Goal: Task Accomplishment & Management: Complete application form

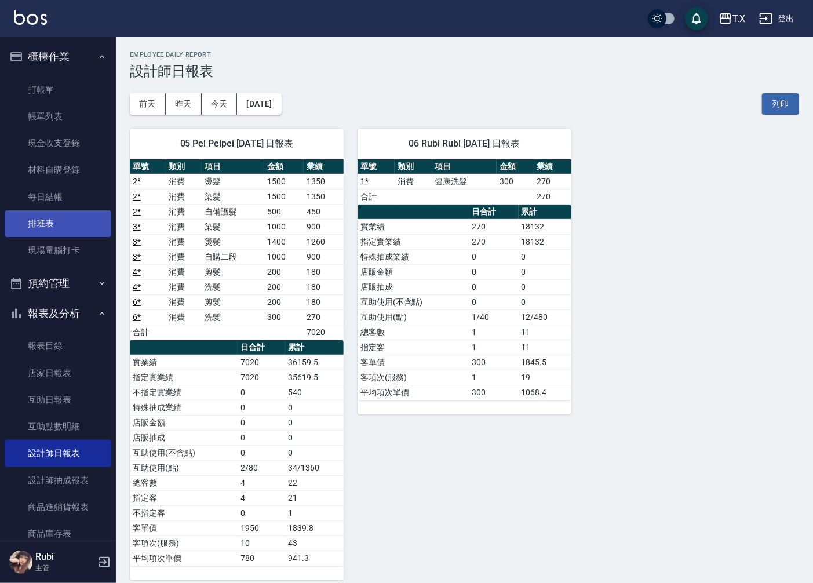
click at [43, 233] on link "排班表" at bounding box center [58, 223] width 107 height 27
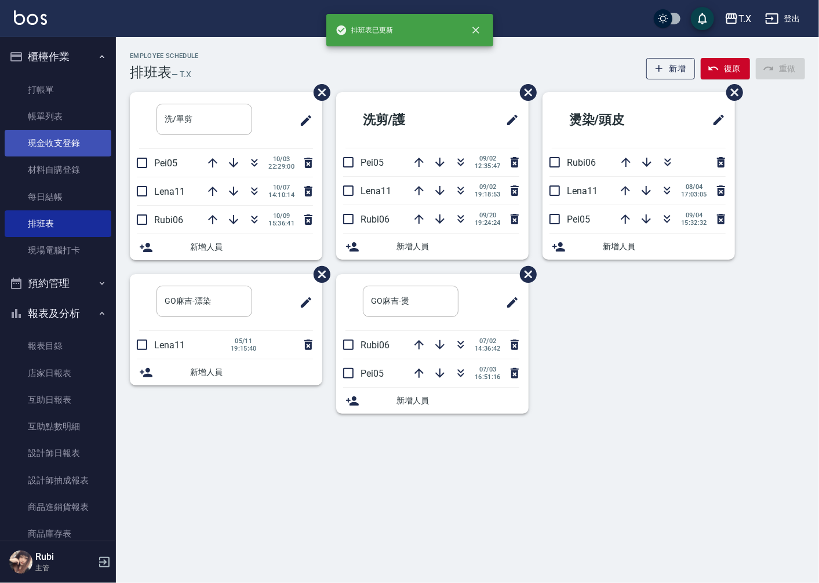
drag, startPoint x: 72, startPoint y: 119, endPoint x: 79, endPoint y: 154, distance: 36.0
click at [72, 118] on link "帳單列表" at bounding box center [58, 116] width 107 height 27
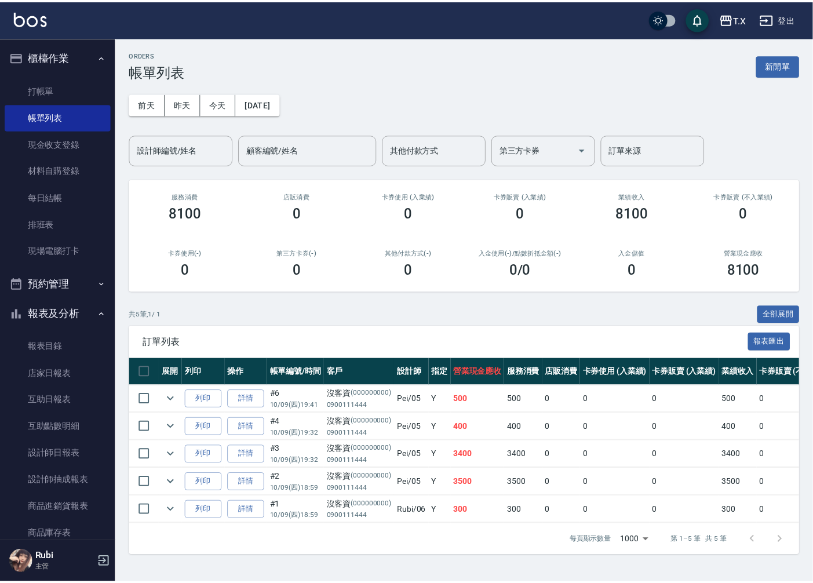
scroll to position [129, 0]
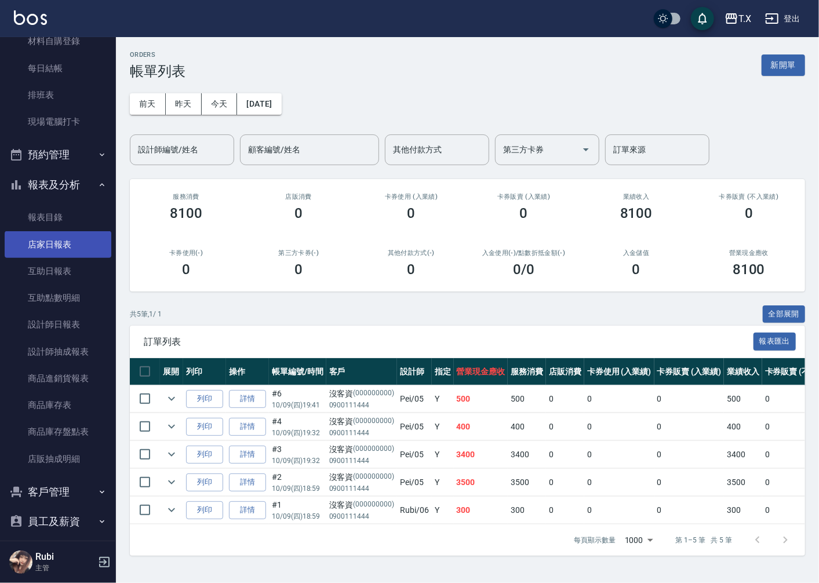
click at [61, 253] on link "店家日報表" at bounding box center [58, 244] width 107 height 27
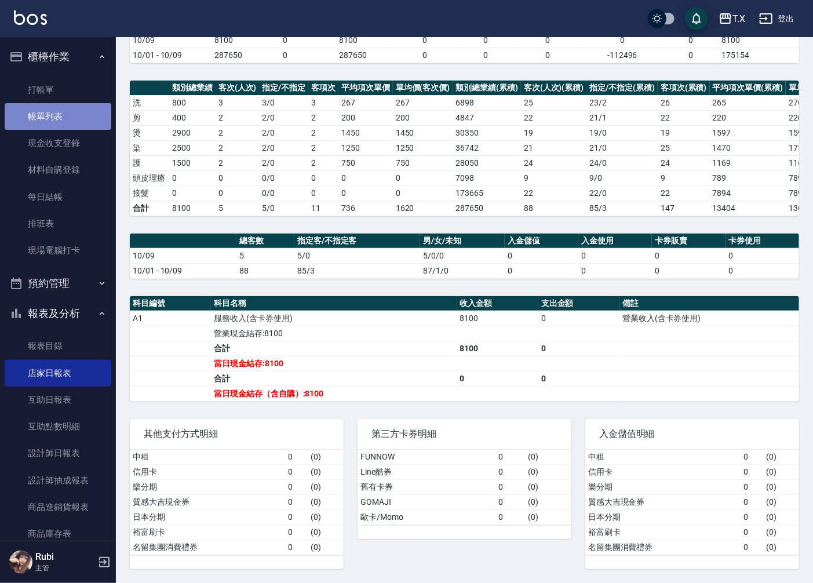
click at [61, 120] on link "帳單列表" at bounding box center [58, 116] width 107 height 27
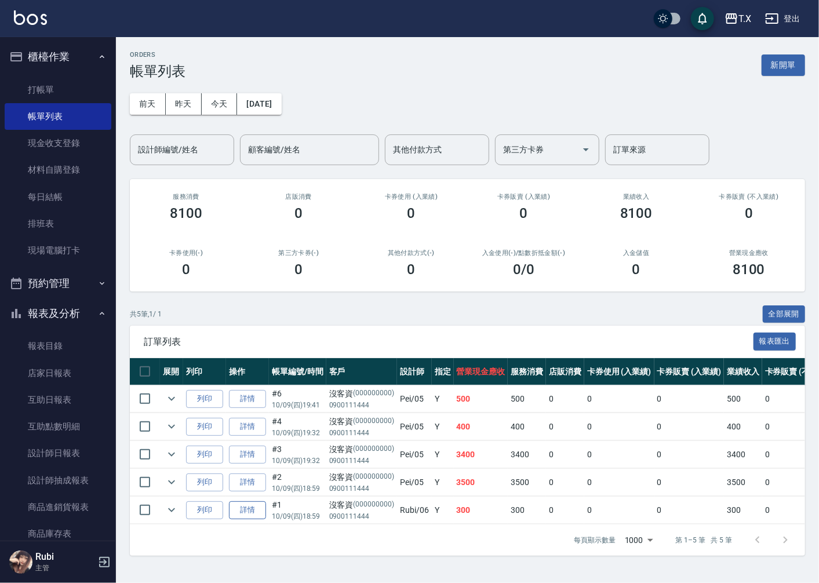
click at [249, 510] on link "詳情" at bounding box center [247, 510] width 37 height 18
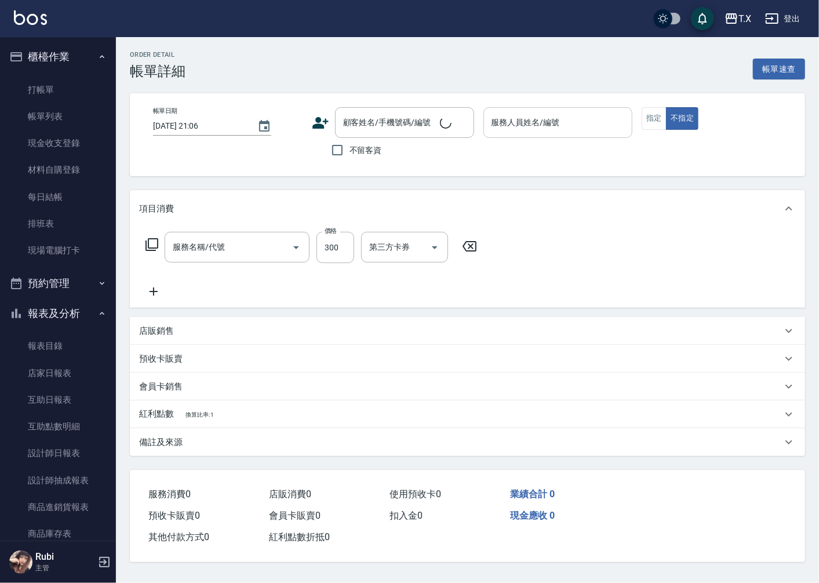
type input "[DATE] 18:59"
type input "Rubi-06"
type input "30"
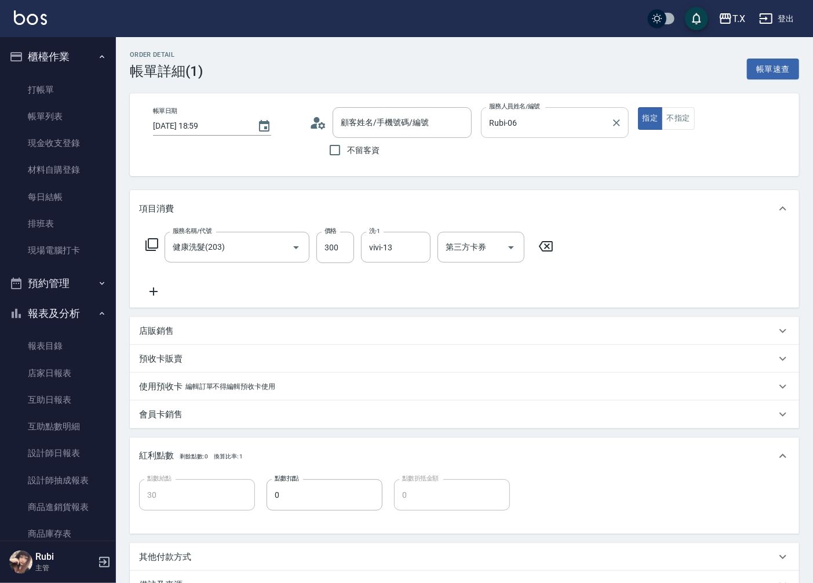
type input "健康洗髮(203)"
type input "沒客資/0900111444/000000000"
click at [670, 125] on button "不指定" at bounding box center [678, 118] width 32 height 23
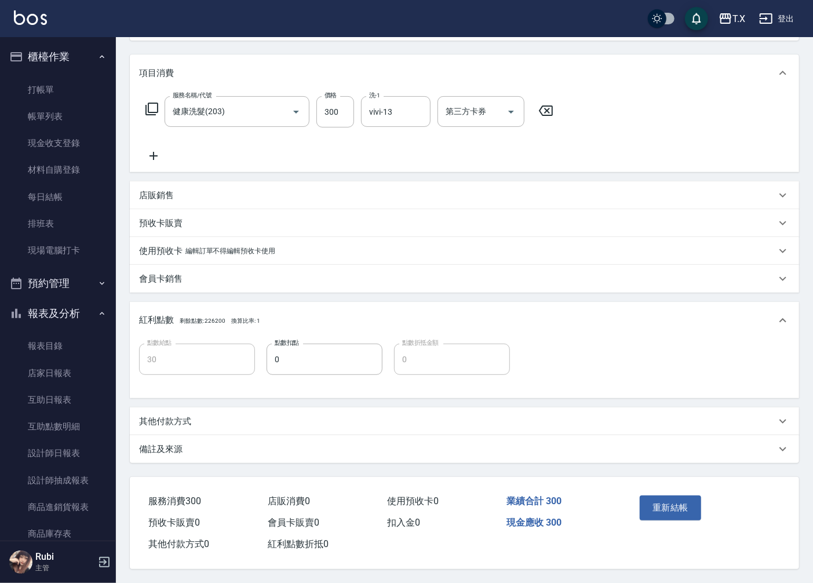
scroll to position [139, 0]
click at [658, 503] on button "重新結帳" at bounding box center [670, 507] width 61 height 24
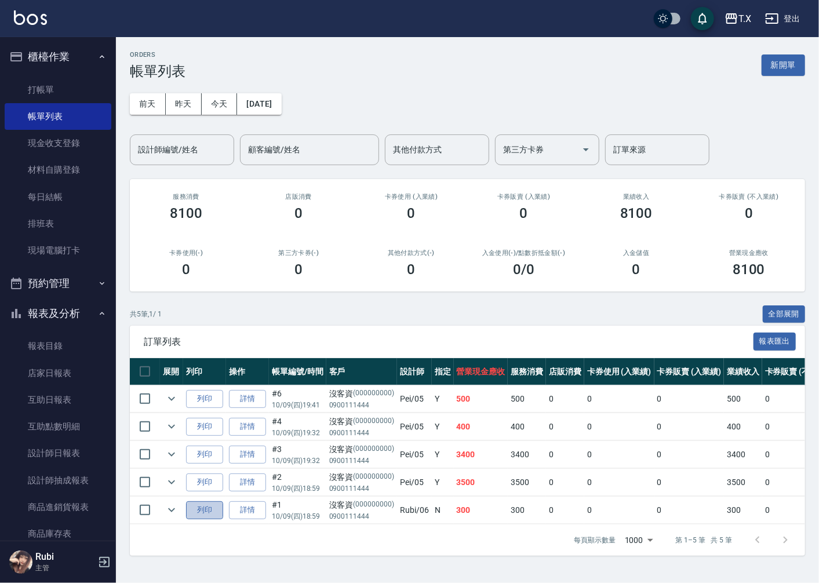
click at [205, 506] on button "列印" at bounding box center [204, 510] width 37 height 18
click at [231, 512] on link "詳情" at bounding box center [247, 510] width 37 height 18
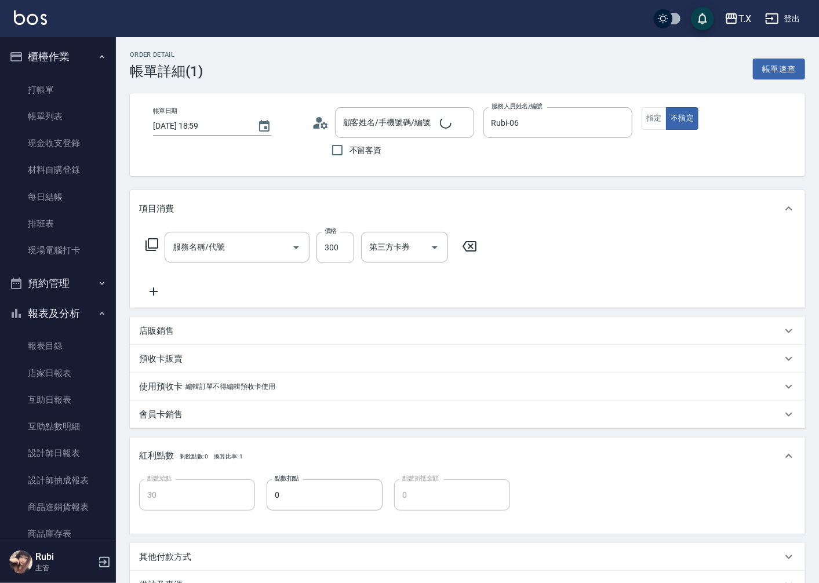
type input "[DATE] 18:59"
type input "Rubi-06"
type input "30"
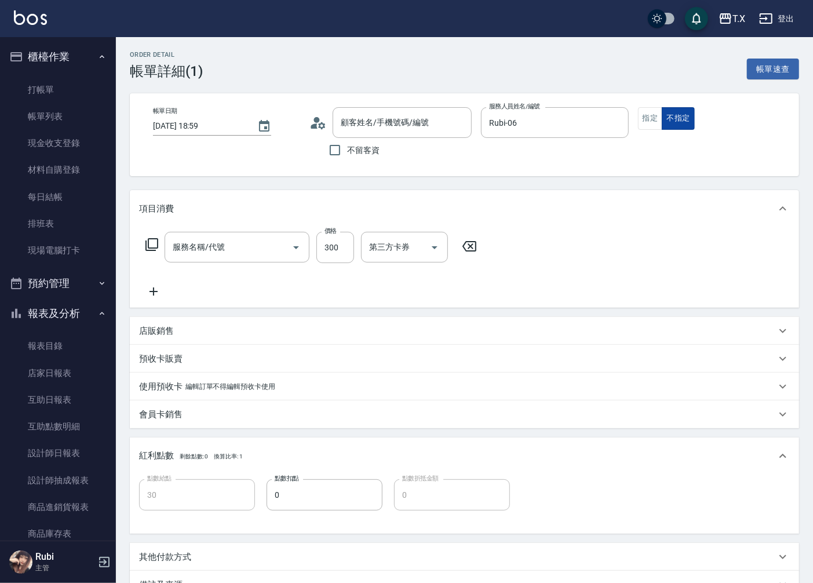
type input "沒客資/0900111444/000000000"
type input "健康洗髮(203)"
click at [651, 118] on button "指定" at bounding box center [650, 118] width 25 height 23
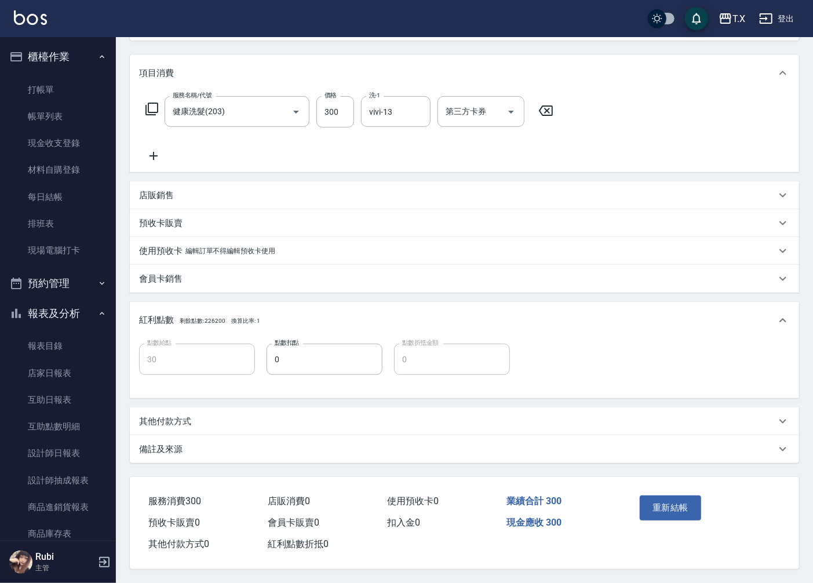
scroll to position [139, 0]
click at [655, 495] on button "重新結帳" at bounding box center [670, 507] width 61 height 24
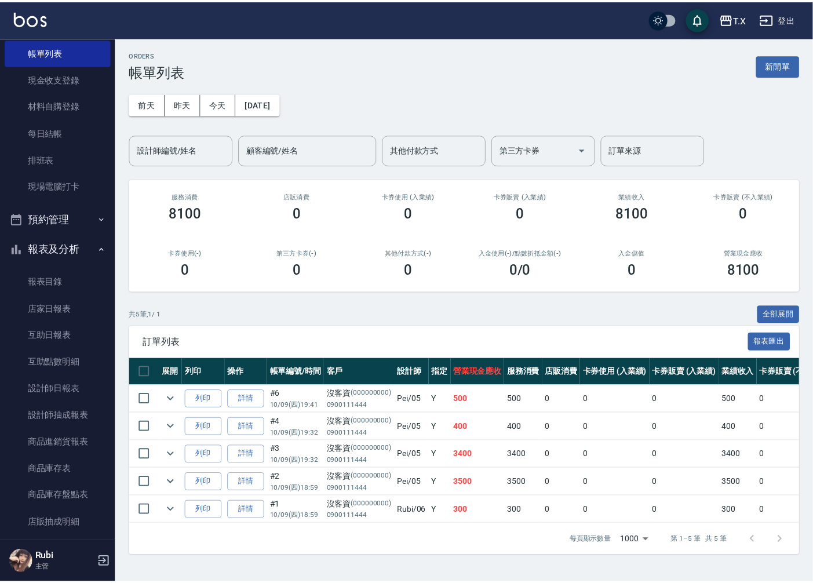
scroll to position [129, 0]
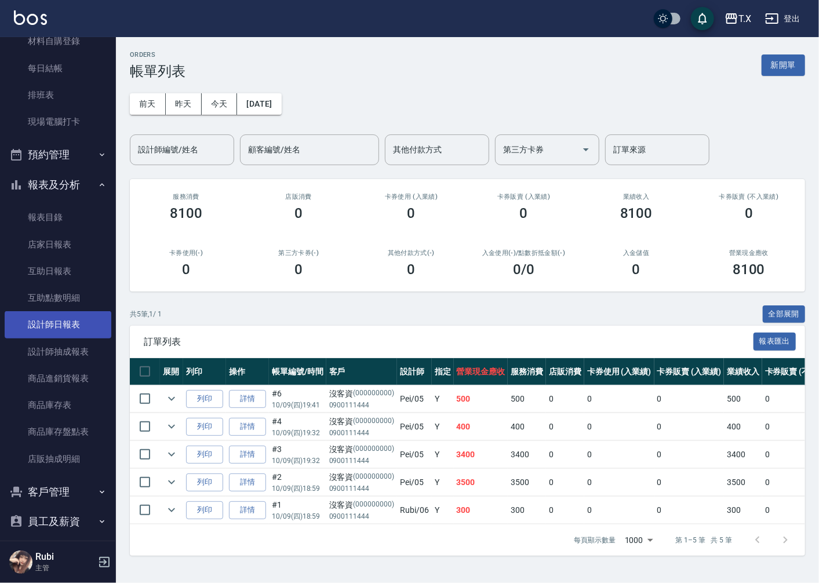
click at [54, 320] on link "設計師日報表" at bounding box center [58, 324] width 107 height 27
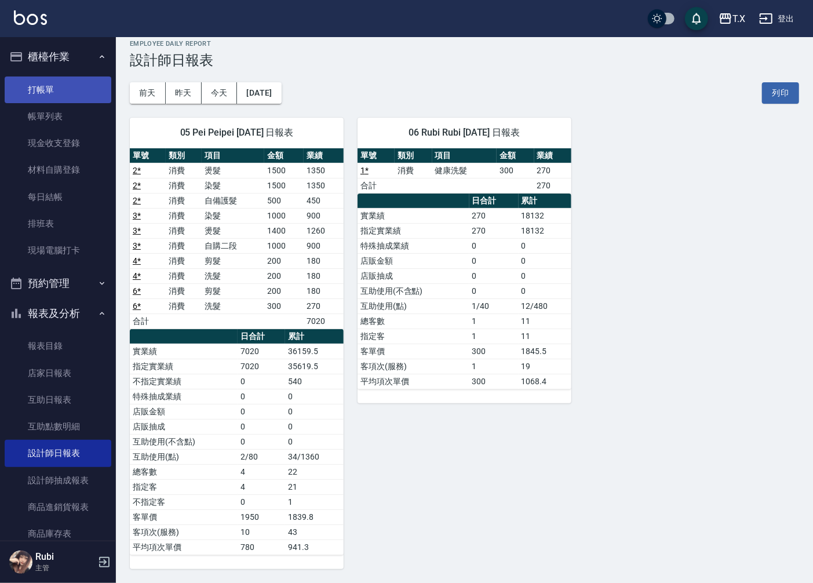
click at [94, 85] on link "打帳單" at bounding box center [58, 89] width 107 height 27
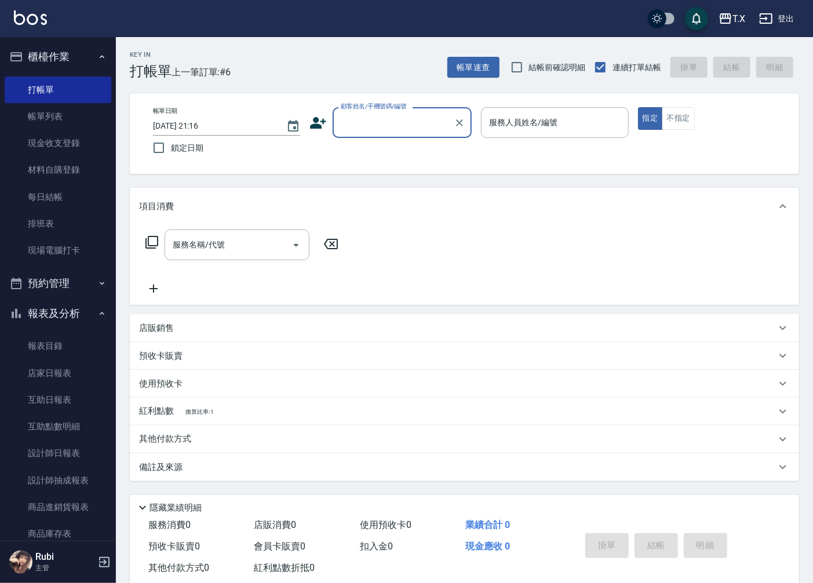
click at [372, 116] on input "顧客姓名/手機號碼/編號" at bounding box center [393, 122] width 111 height 20
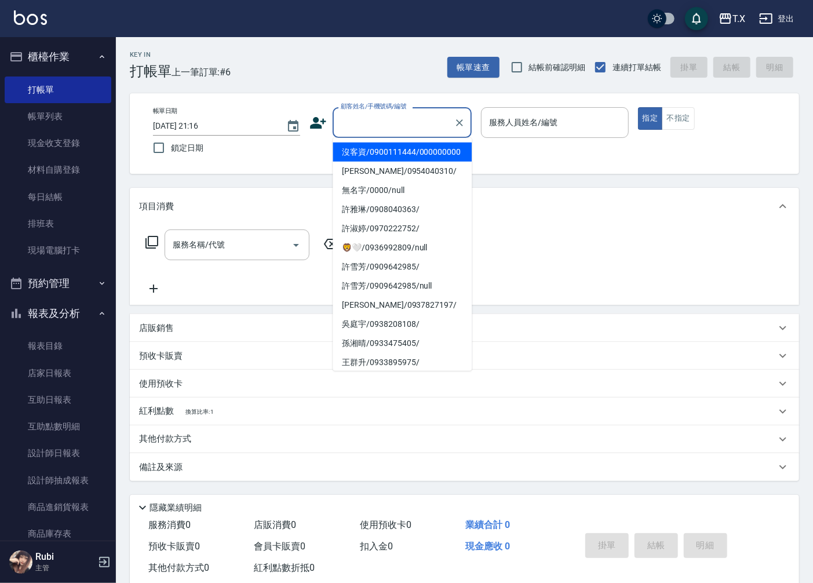
click at [378, 162] on li "沒客資/0900111444/000000000" at bounding box center [402, 152] width 139 height 19
type input "沒客資/0900111444/000000000"
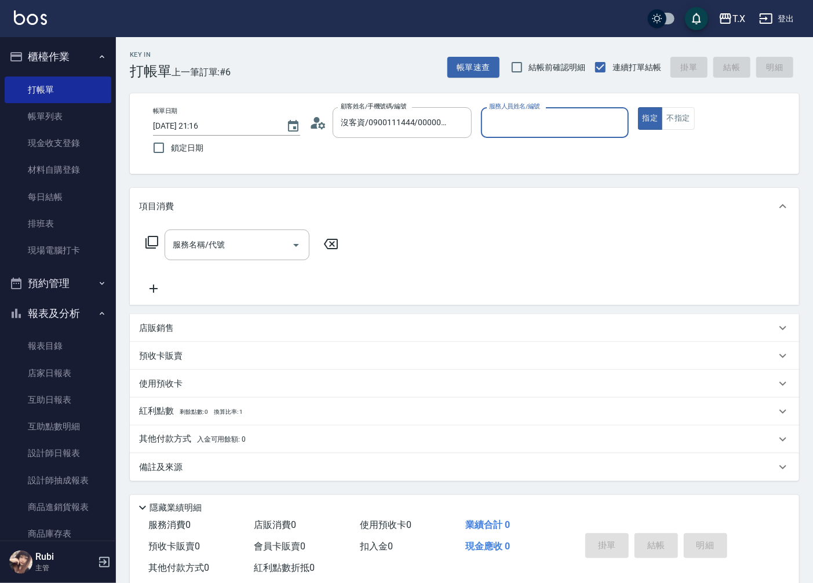
click at [537, 123] on input "服務人員姓名/編號" at bounding box center [554, 122] width 137 height 20
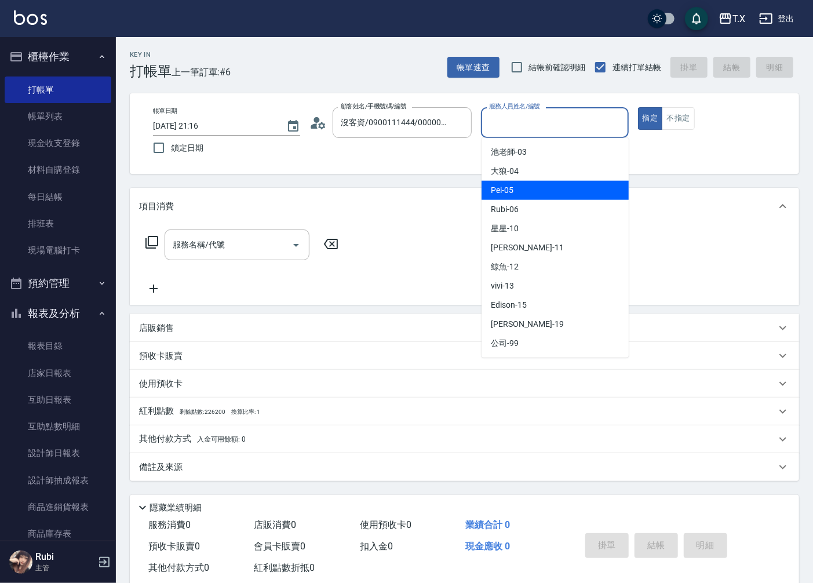
click at [522, 195] on div "Pei -05" at bounding box center [555, 190] width 147 height 19
type input "Pei-05"
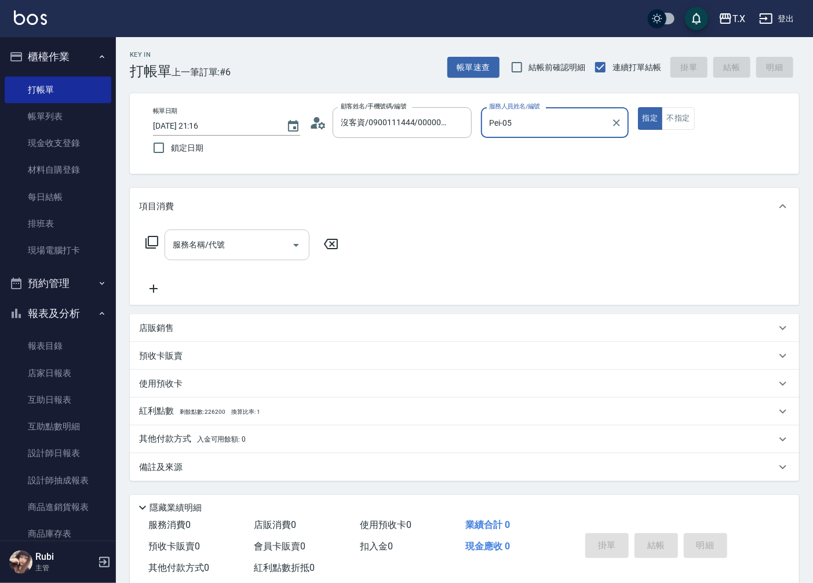
click at [262, 253] on input "服務名稱/代號" at bounding box center [228, 245] width 117 height 20
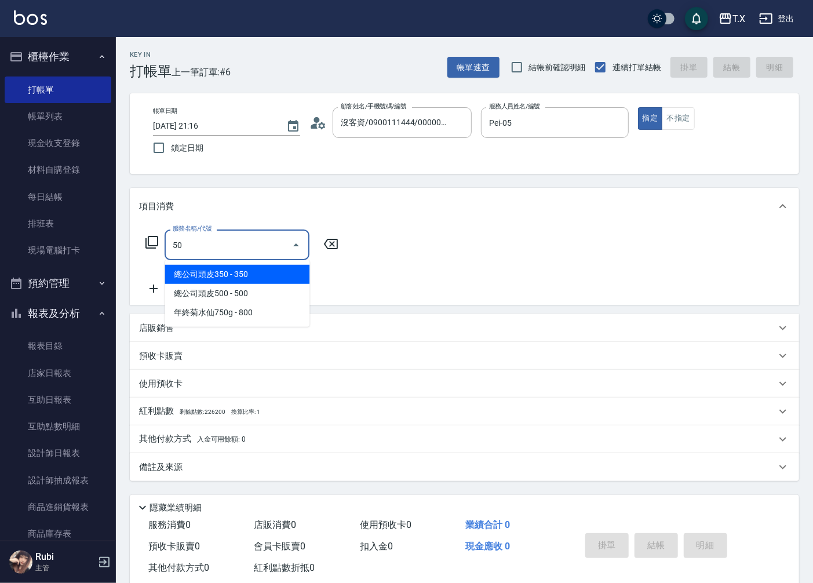
type input "501"
type input "100"
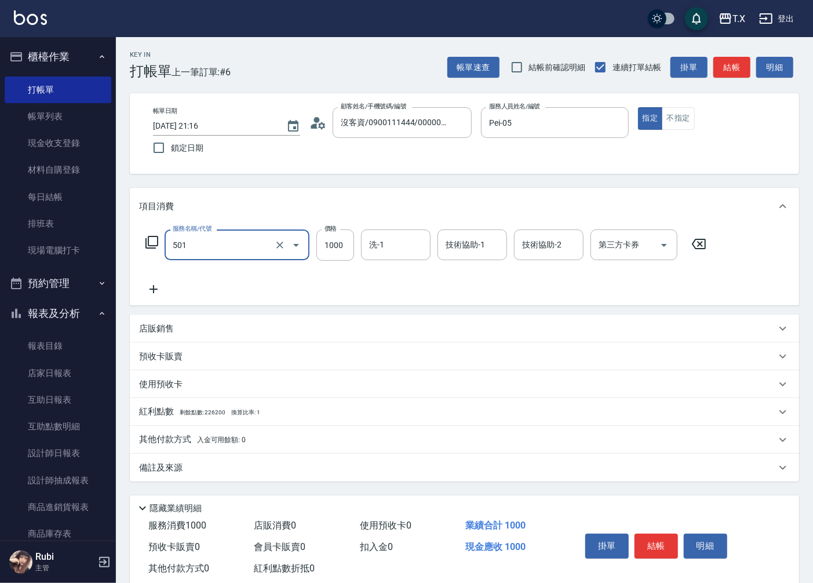
type input "染髮(501)"
type input "2"
type input "0"
type input "20"
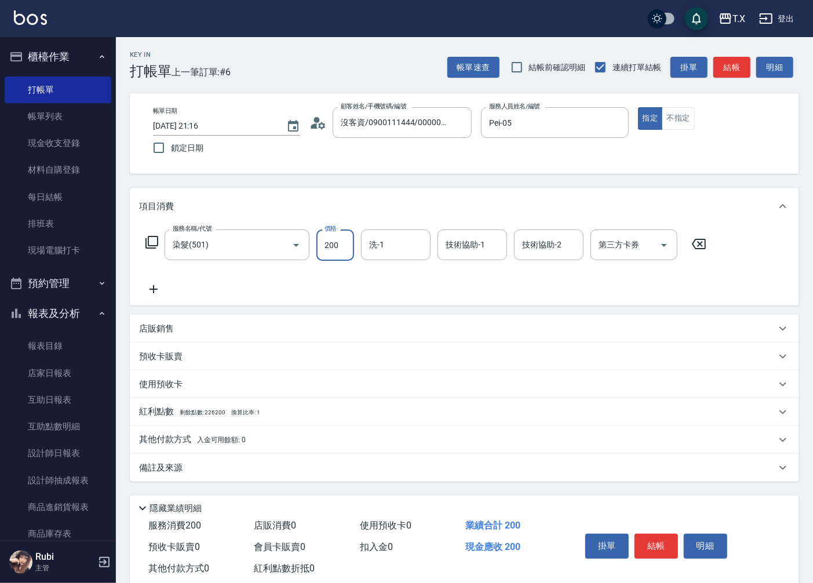
type input "2000"
type input "200"
type input "2000"
type input "[PERSON_NAME]-11"
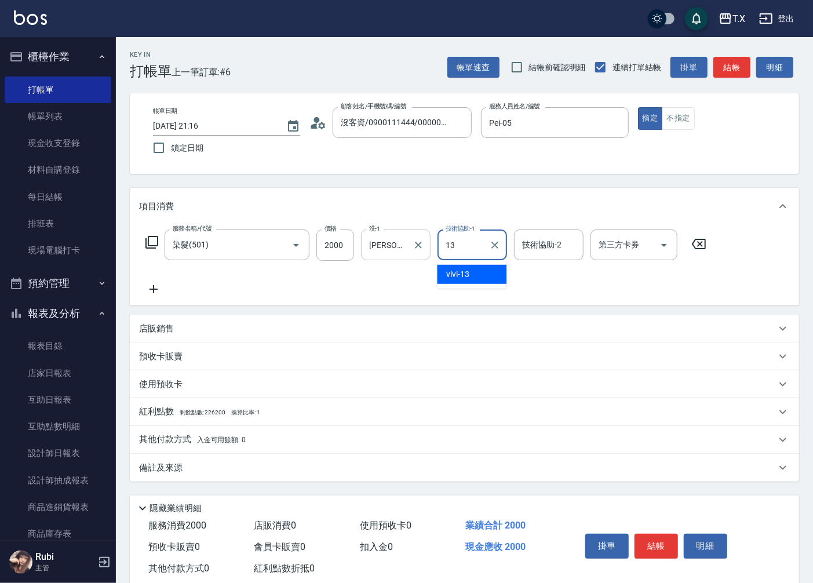
type input "vivi-13"
click at [159, 290] on icon at bounding box center [153, 289] width 29 height 14
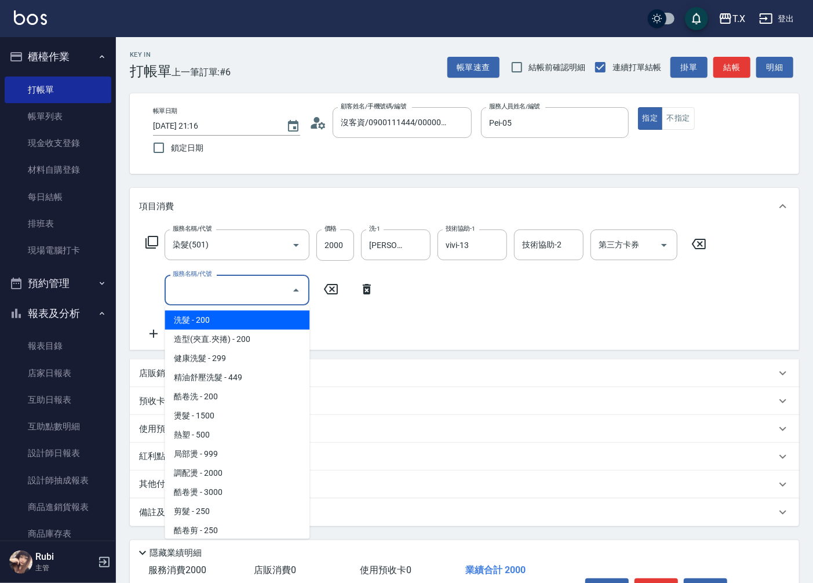
click at [222, 293] on input "服務名稱/代號" at bounding box center [228, 290] width 117 height 20
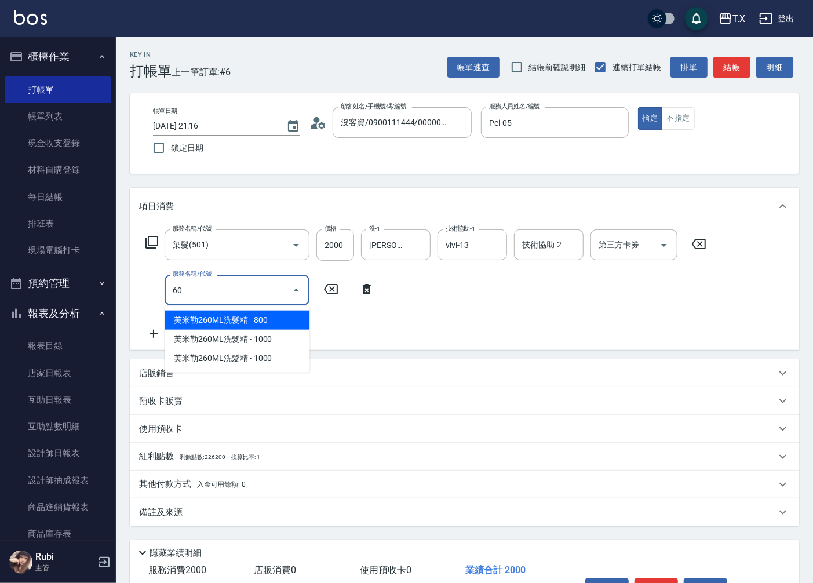
type input "609"
type input "310"
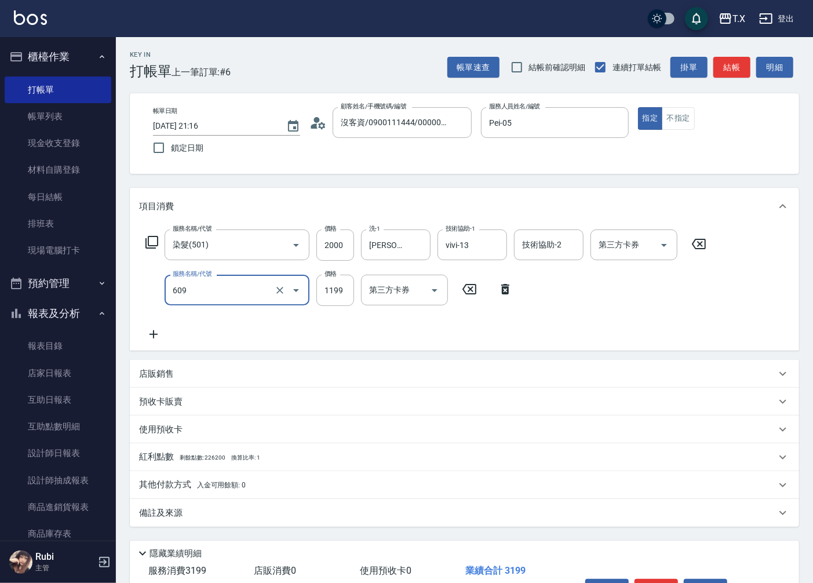
type input "自備三段(609)"
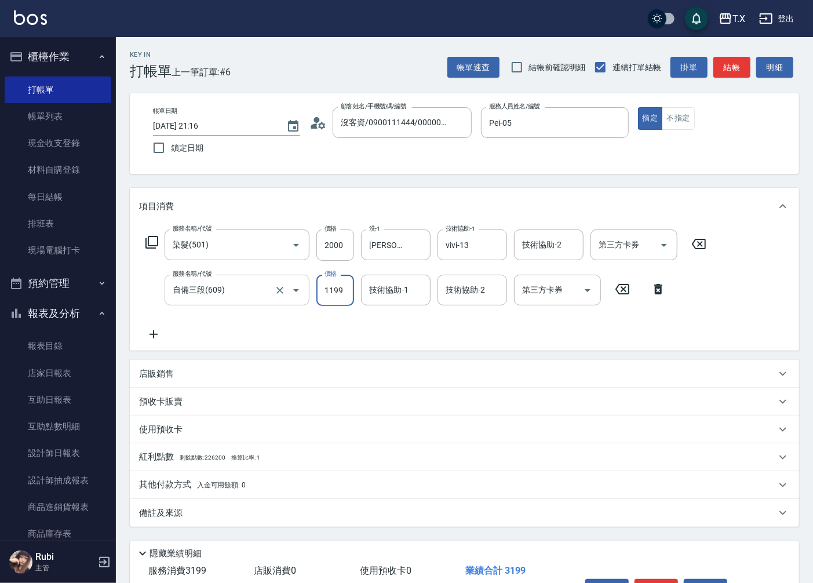
type input "1"
type input "200"
type input "150"
type input "350"
type input "1500"
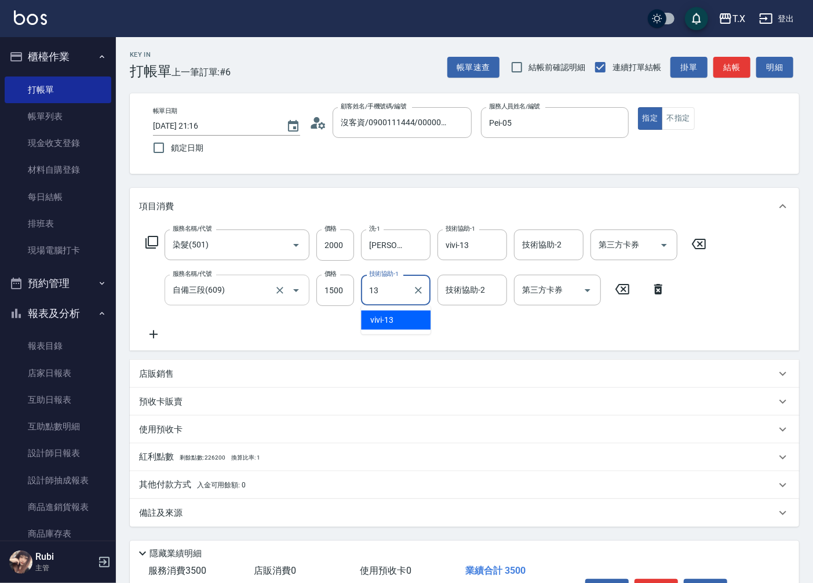
type input "vivi-13"
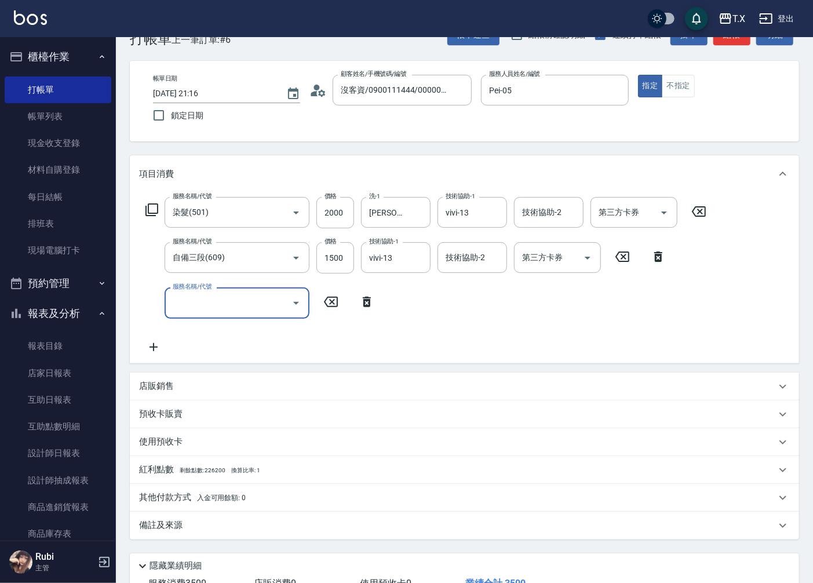
scroll to position [118, 0]
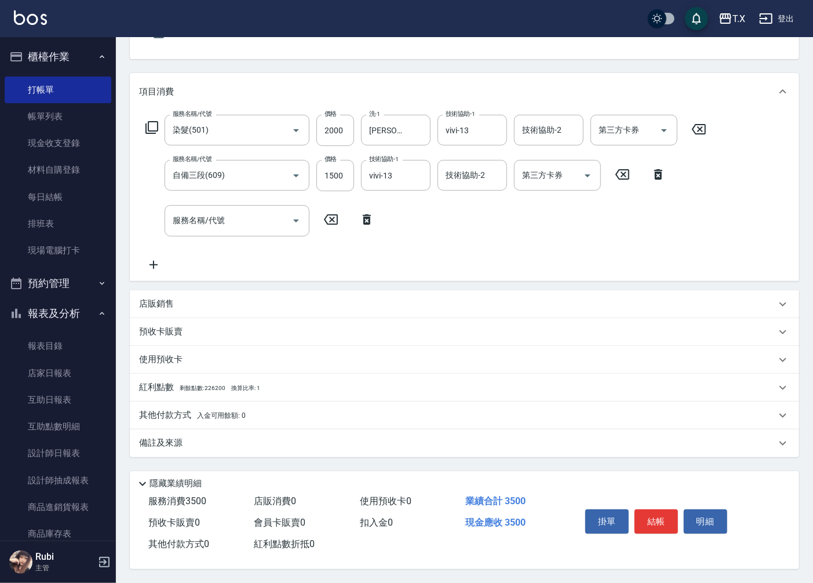
click at [181, 412] on p "其他付款方式 入金可用餘額: 0" at bounding box center [192, 415] width 107 height 13
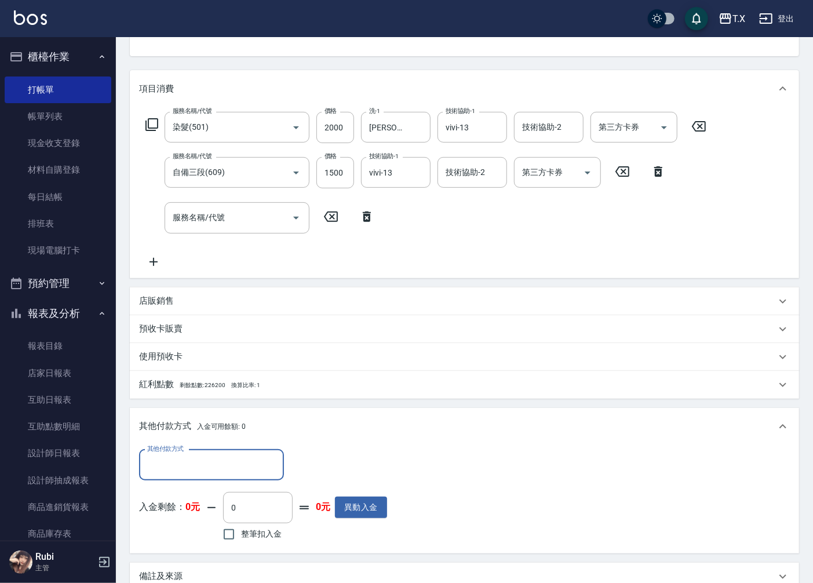
scroll to position [0, 0]
drag, startPoint x: 195, startPoint y: 453, endPoint x: 195, endPoint y: 468, distance: 15.1
click at [195, 468] on div "其他付款方式" at bounding box center [211, 465] width 145 height 31
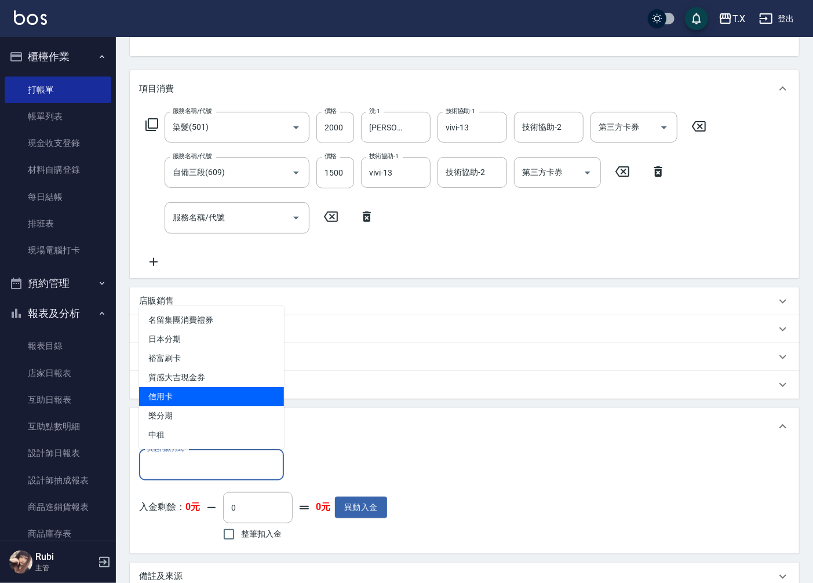
click at [201, 397] on span "信用卡" at bounding box center [211, 396] width 145 height 19
type input "信用卡"
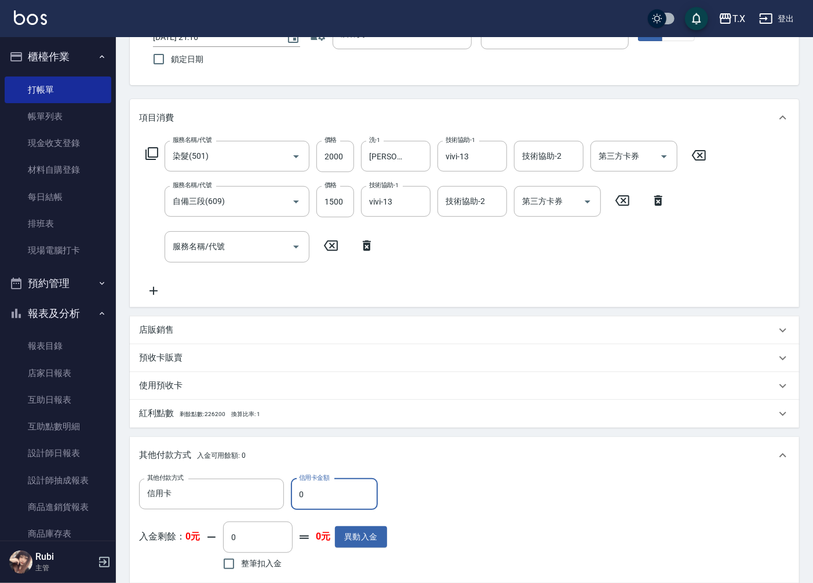
scroll to position [118, 0]
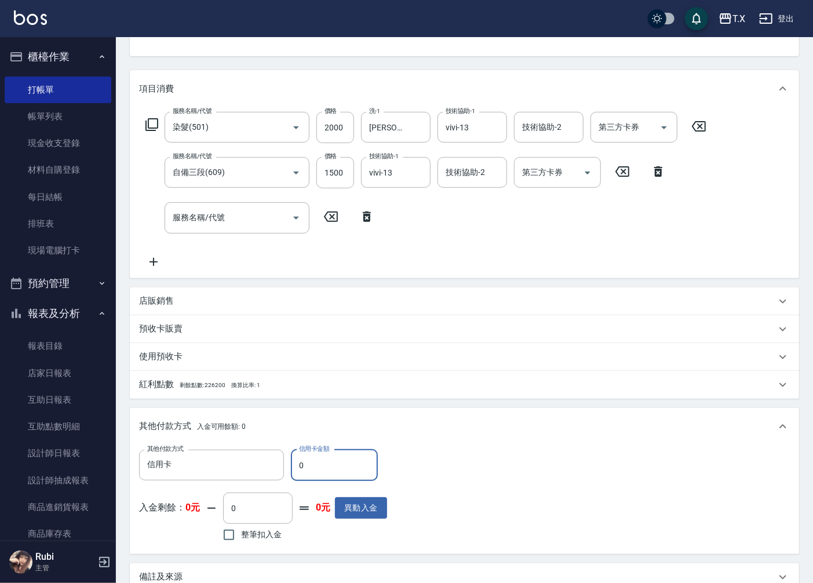
drag, startPoint x: 293, startPoint y: 472, endPoint x: 286, endPoint y: 472, distance: 7.0
click at [286, 472] on div "其他付款方式 信用卡 其他付款方式 信用卡金額 0 信用卡金額" at bounding box center [263, 465] width 248 height 31
click at [340, 175] on input "1500" at bounding box center [335, 172] width 38 height 31
type input "1"
type input "200"
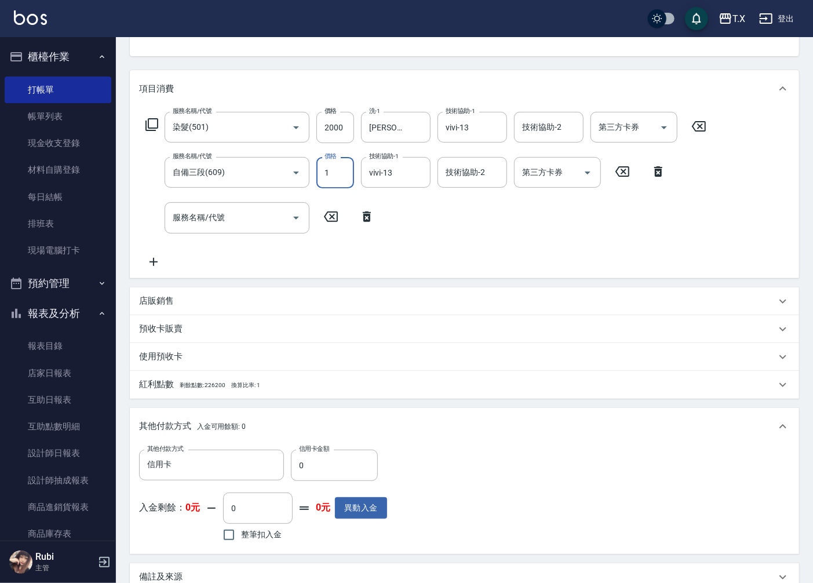
type input "13"
type input "210"
type input "1359"
type input "330"
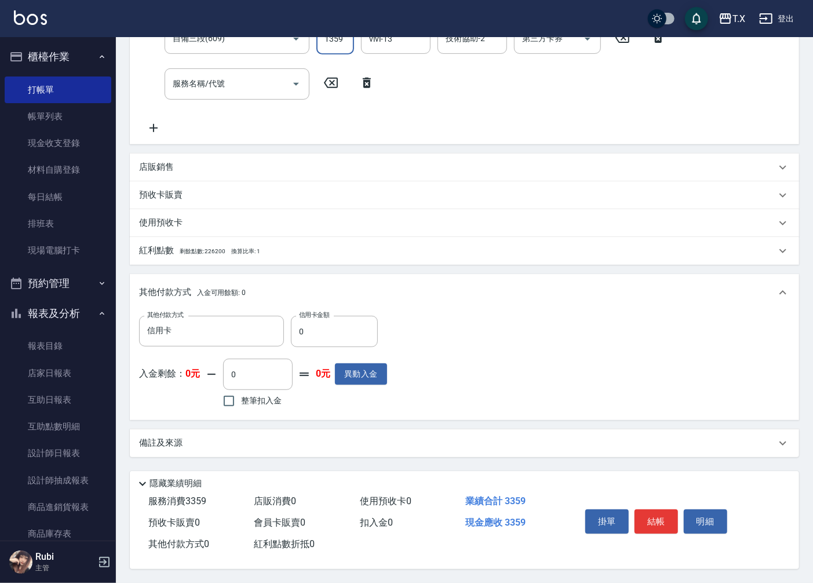
scroll to position [255, 0]
type input "1359"
drag, startPoint x: 305, startPoint y: 327, endPoint x: 298, endPoint y: 328, distance: 7.0
click at [298, 328] on input "0" at bounding box center [334, 331] width 87 height 31
type input "335"
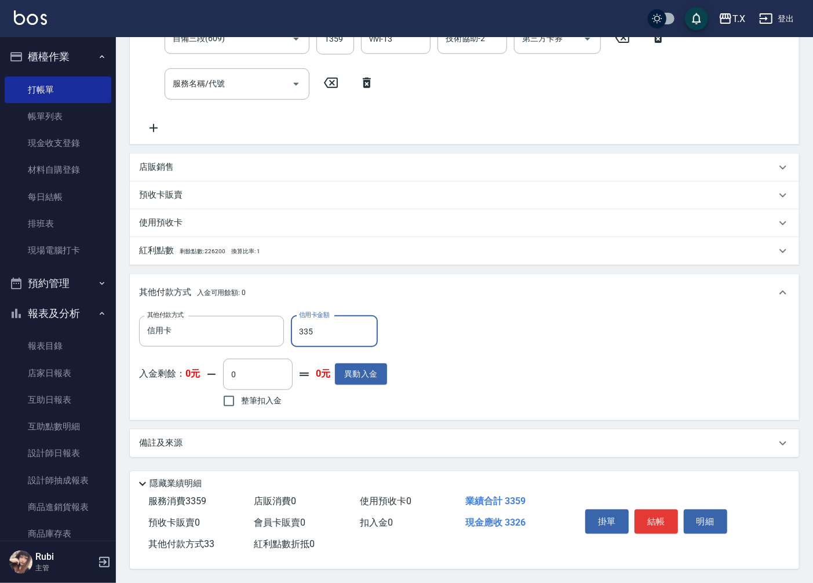
type input "300"
type input "3359"
type input "0"
type input "3359"
click at [644, 514] on button "結帳" at bounding box center [655, 521] width 43 height 24
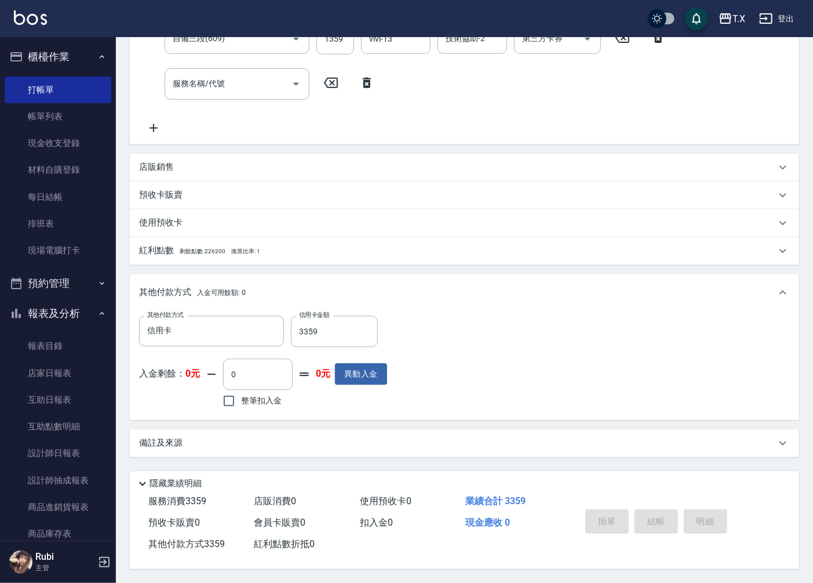
type input "[DATE] 21:18"
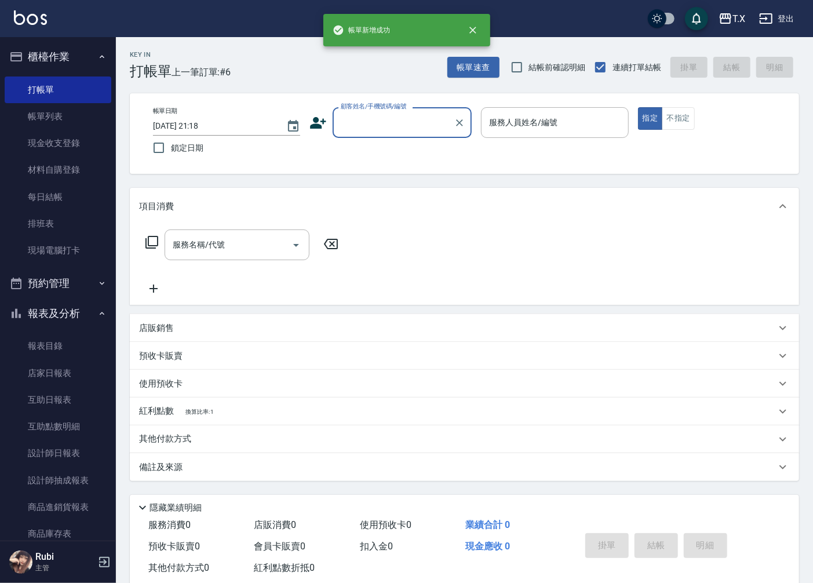
scroll to position [0, 0]
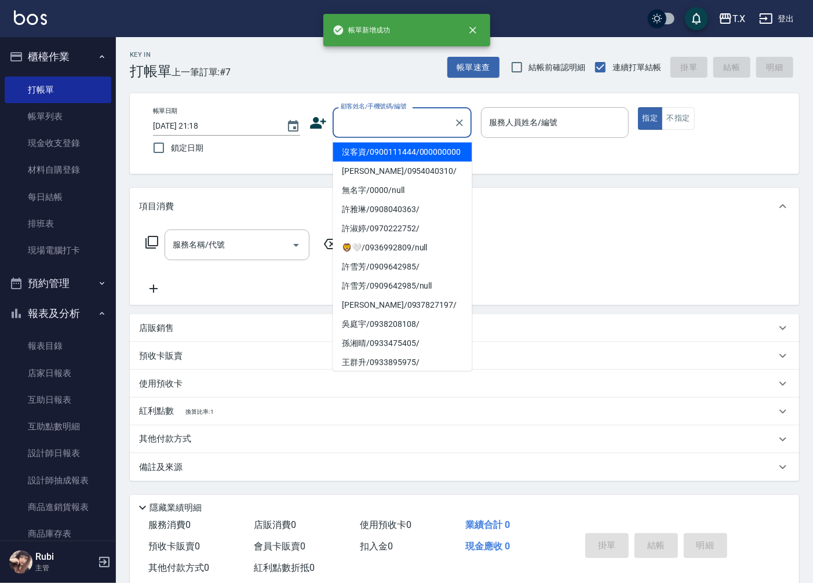
click at [380, 125] on input "顧客姓名/手機號碼/編號" at bounding box center [393, 122] width 111 height 20
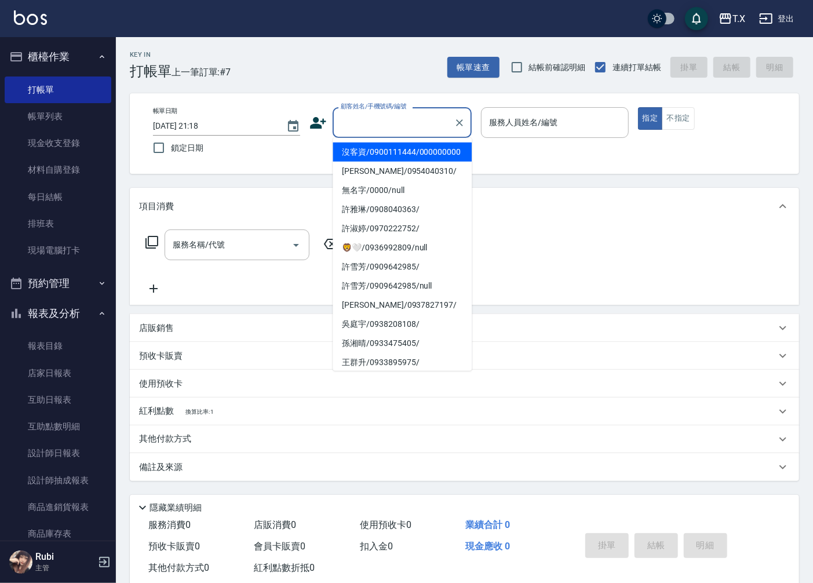
click at [378, 162] on li "沒客資/0900111444/000000000" at bounding box center [402, 152] width 139 height 19
type input "沒客資/0900111444/000000000"
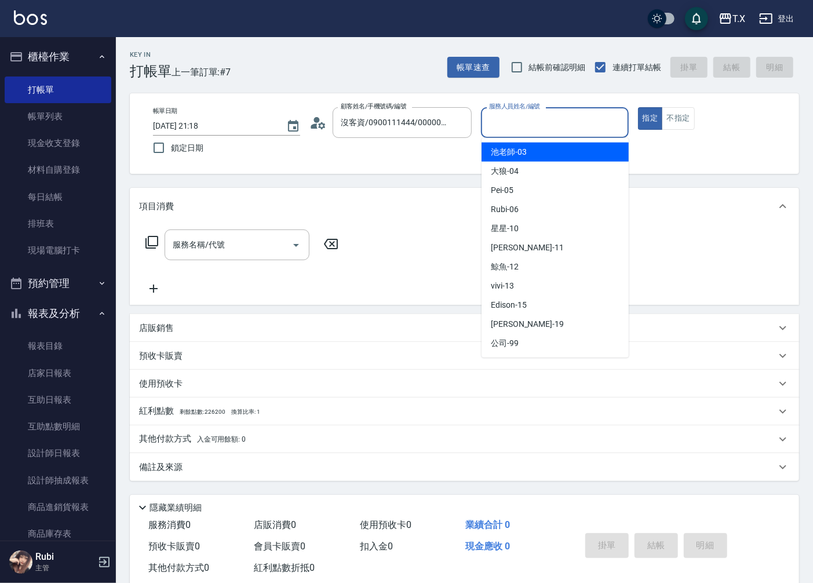
click at [508, 125] on input "服務人員姓名/編號" at bounding box center [554, 122] width 137 height 20
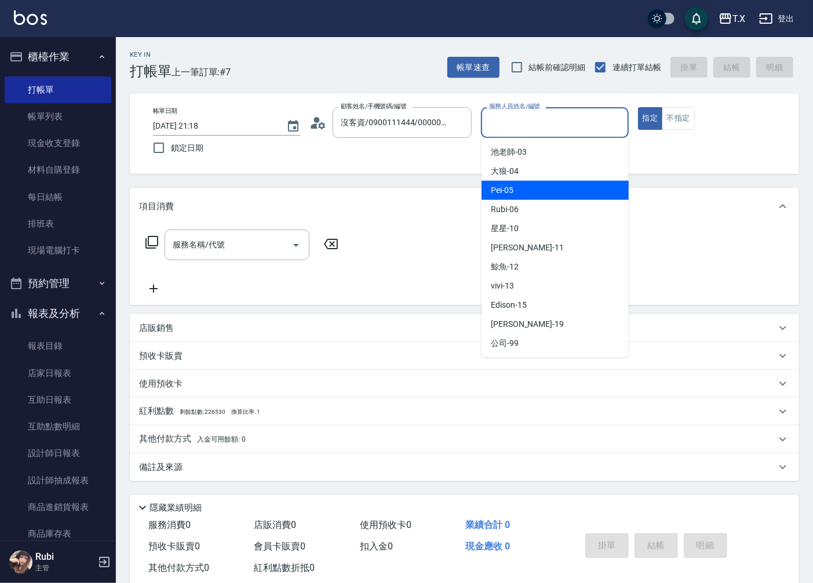
click at [524, 194] on div "Pei -05" at bounding box center [555, 190] width 147 height 19
type input "Pei-05"
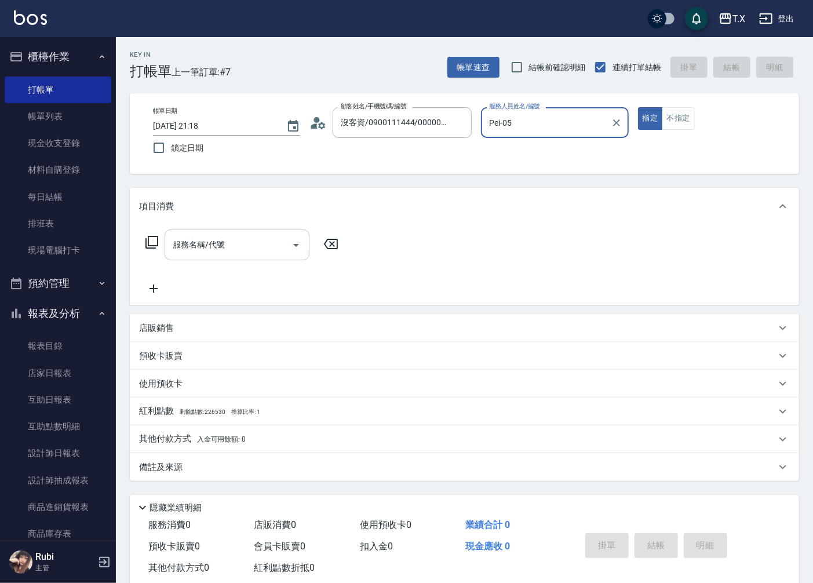
click at [236, 229] on div "服務名稱/代號" at bounding box center [237, 244] width 145 height 31
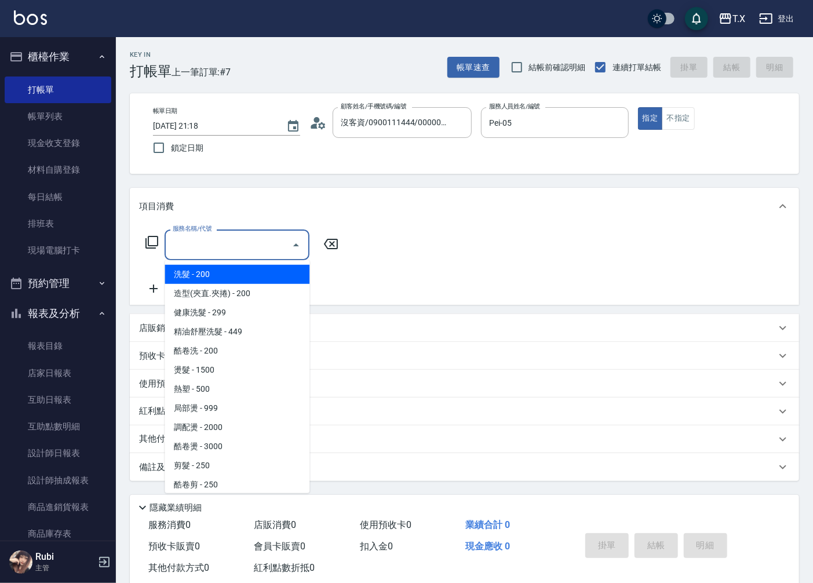
type input "2"
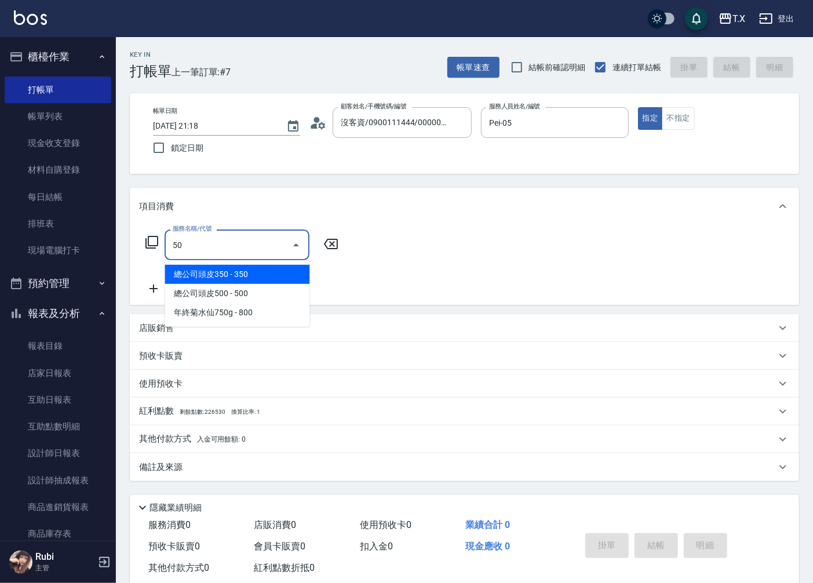
type input "501"
type input "100"
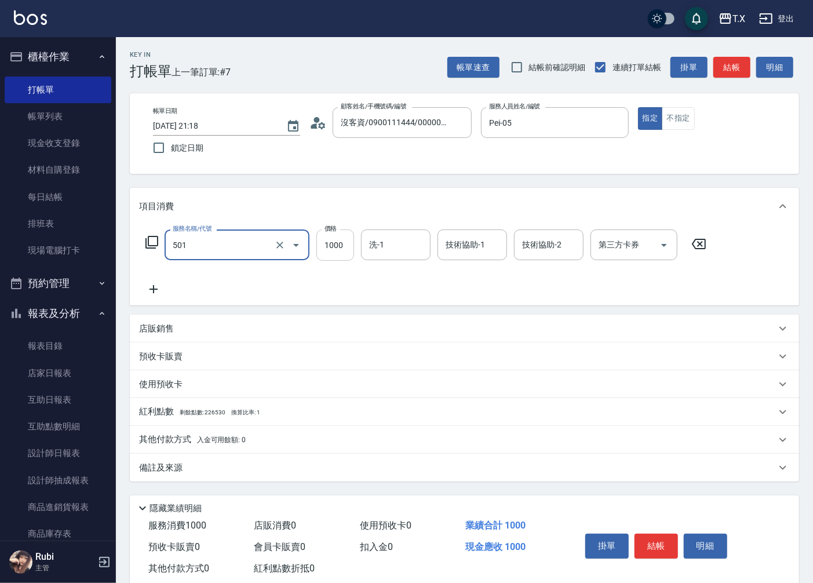
type input "染髮(501)"
click at [333, 243] on input "1000" at bounding box center [335, 244] width 38 height 31
type input "0"
type input "120"
type input "10"
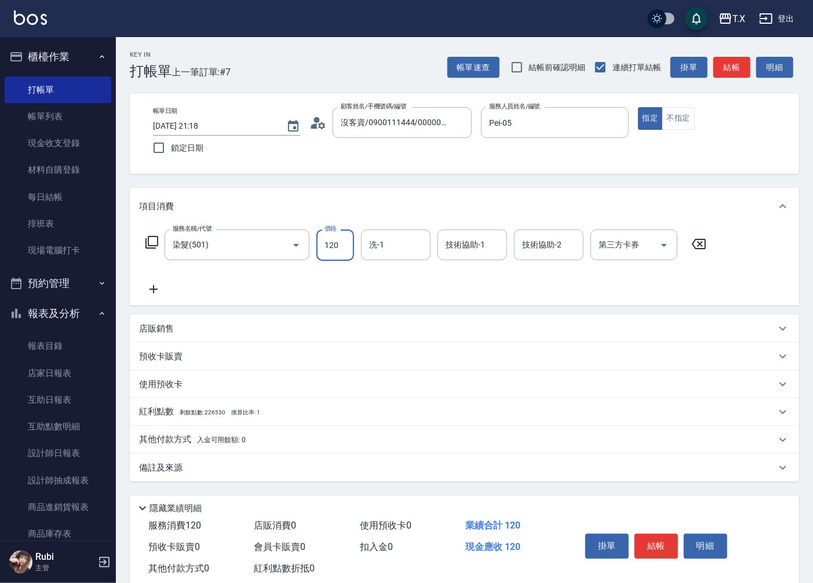
type input "1200"
type input "120"
type input "1200"
click at [368, 253] on input "洗-1" at bounding box center [395, 245] width 59 height 20
type input "[PERSON_NAME]-11"
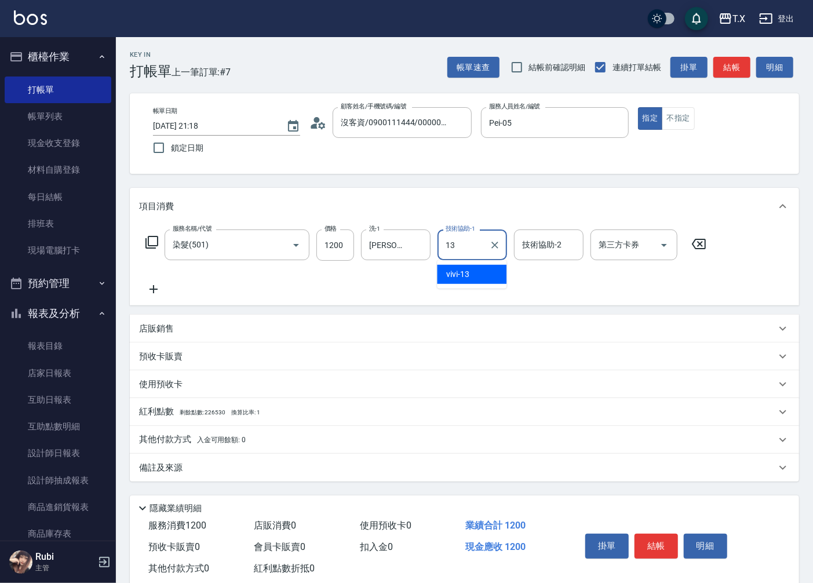
click at [472, 273] on div "vivi -13" at bounding box center [472, 274] width 70 height 19
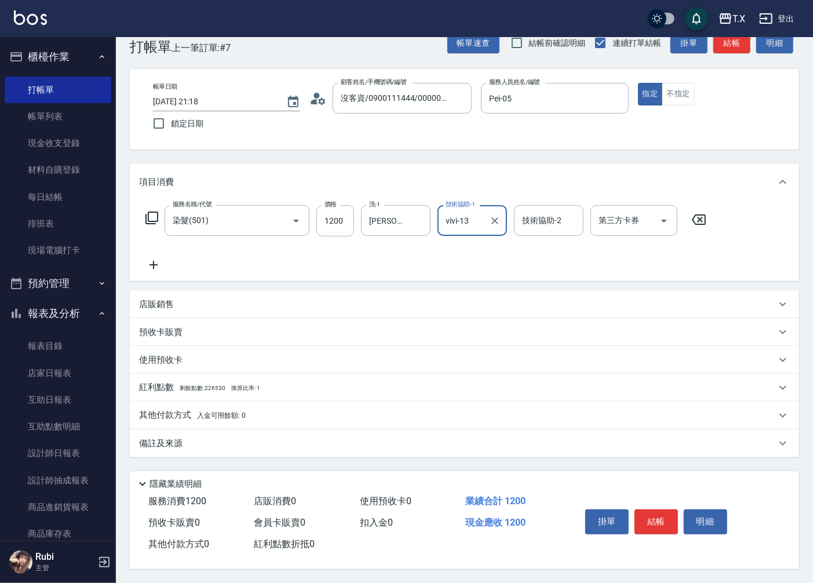
type input "vivi-13"
click at [160, 413] on p "其他付款方式 入金可用餘額: 0" at bounding box center [192, 415] width 107 height 13
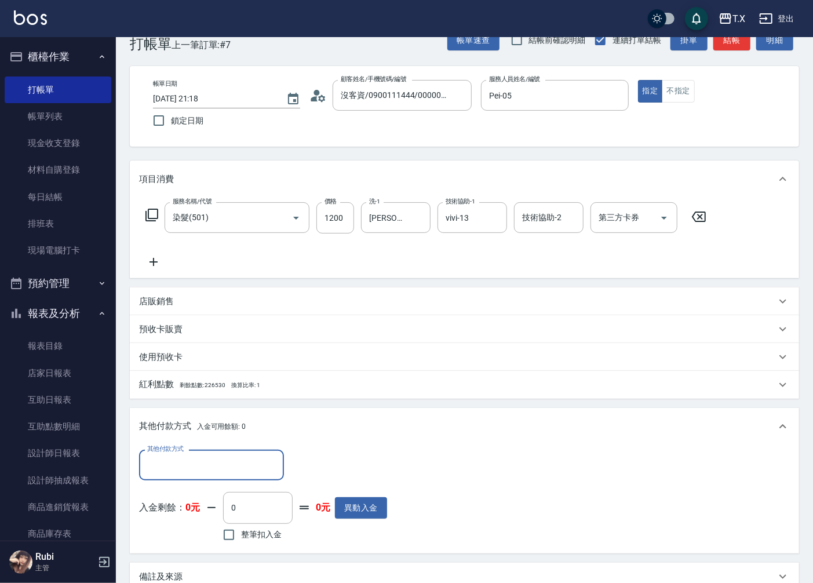
scroll to position [0, 0]
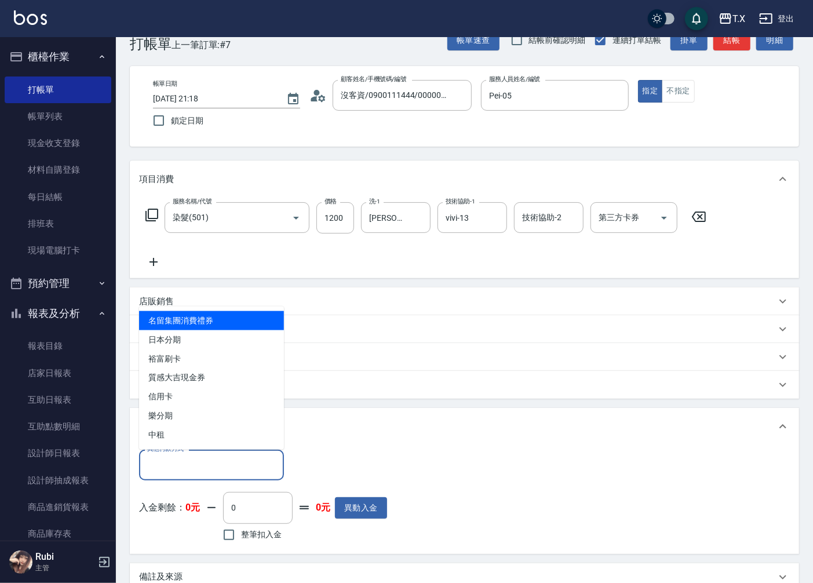
click at [180, 455] on input "其他付款方式" at bounding box center [211, 465] width 134 height 20
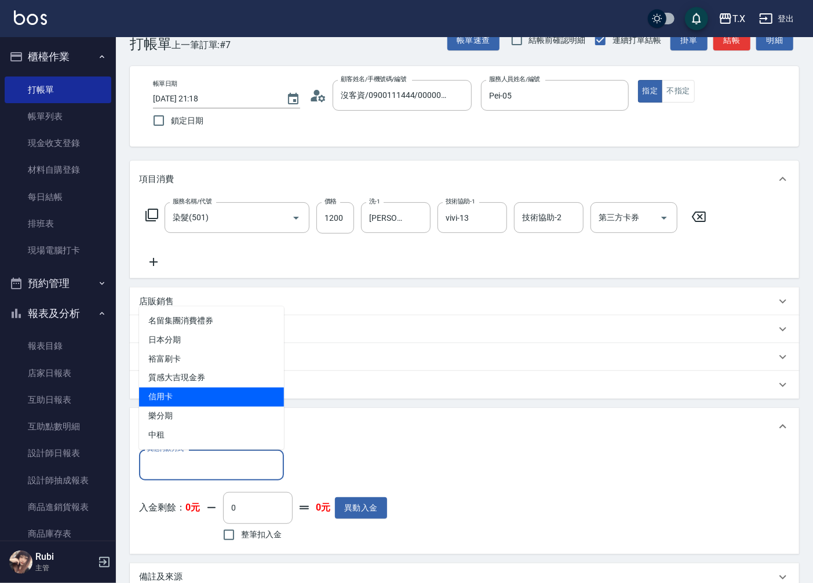
click at [190, 397] on span "信用卡" at bounding box center [211, 397] width 145 height 19
type input "信用卡"
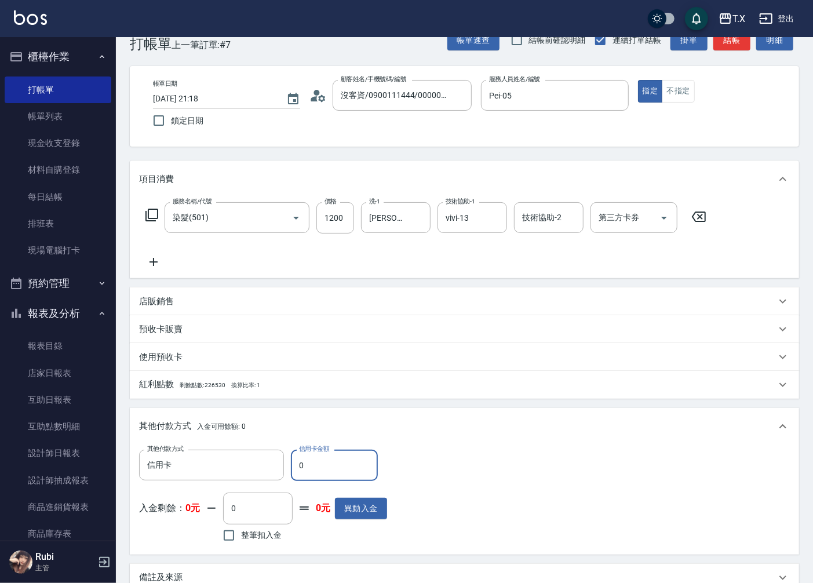
drag, startPoint x: 324, startPoint y: 454, endPoint x: 296, endPoint y: 464, distance: 30.8
click at [296, 464] on input "0" at bounding box center [334, 465] width 87 height 31
type input "1"
type input "110"
type input "12"
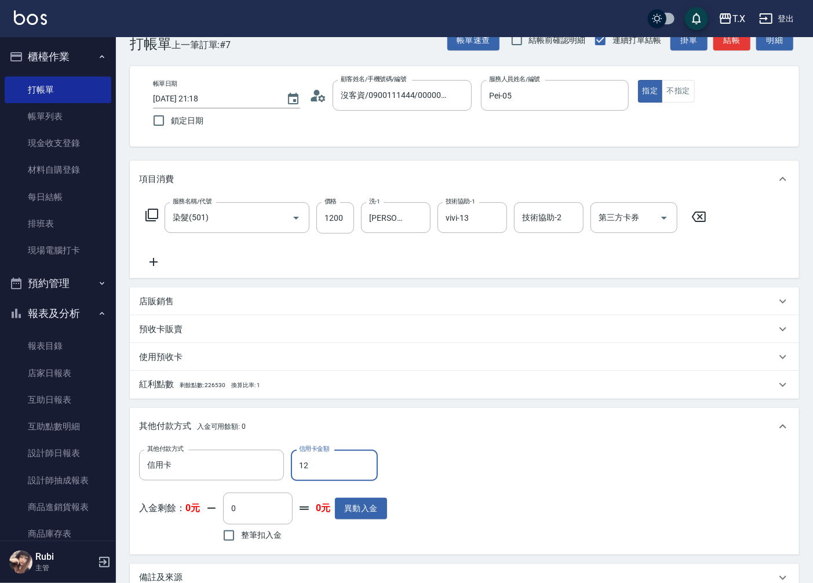
type input "100"
type input "120"
type input "0"
type input "1200"
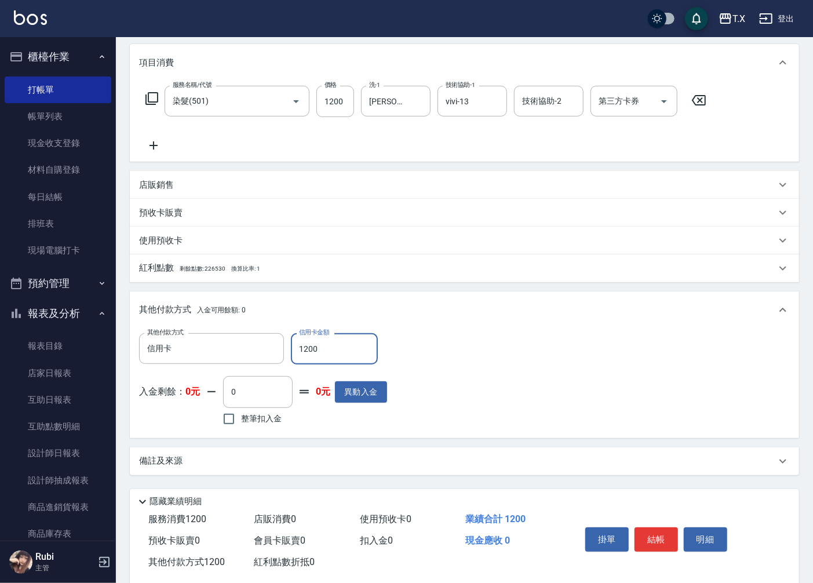
scroll to position [156, 0]
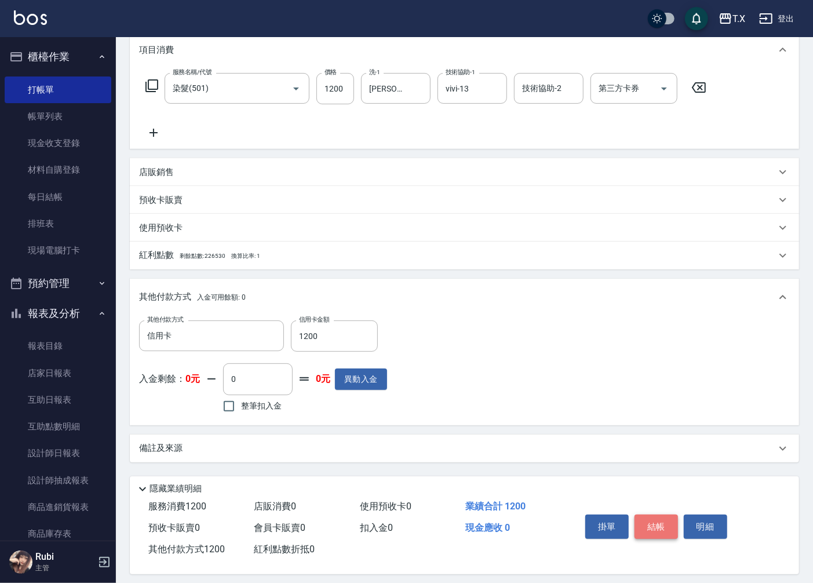
click at [658, 524] on button "結帳" at bounding box center [655, 527] width 43 height 24
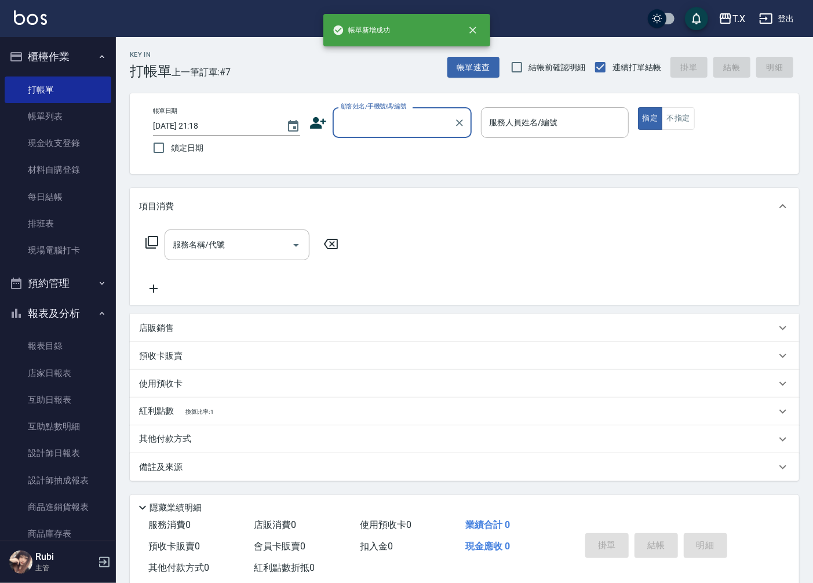
scroll to position [0, 0]
